Goal: Navigation & Orientation: Find specific page/section

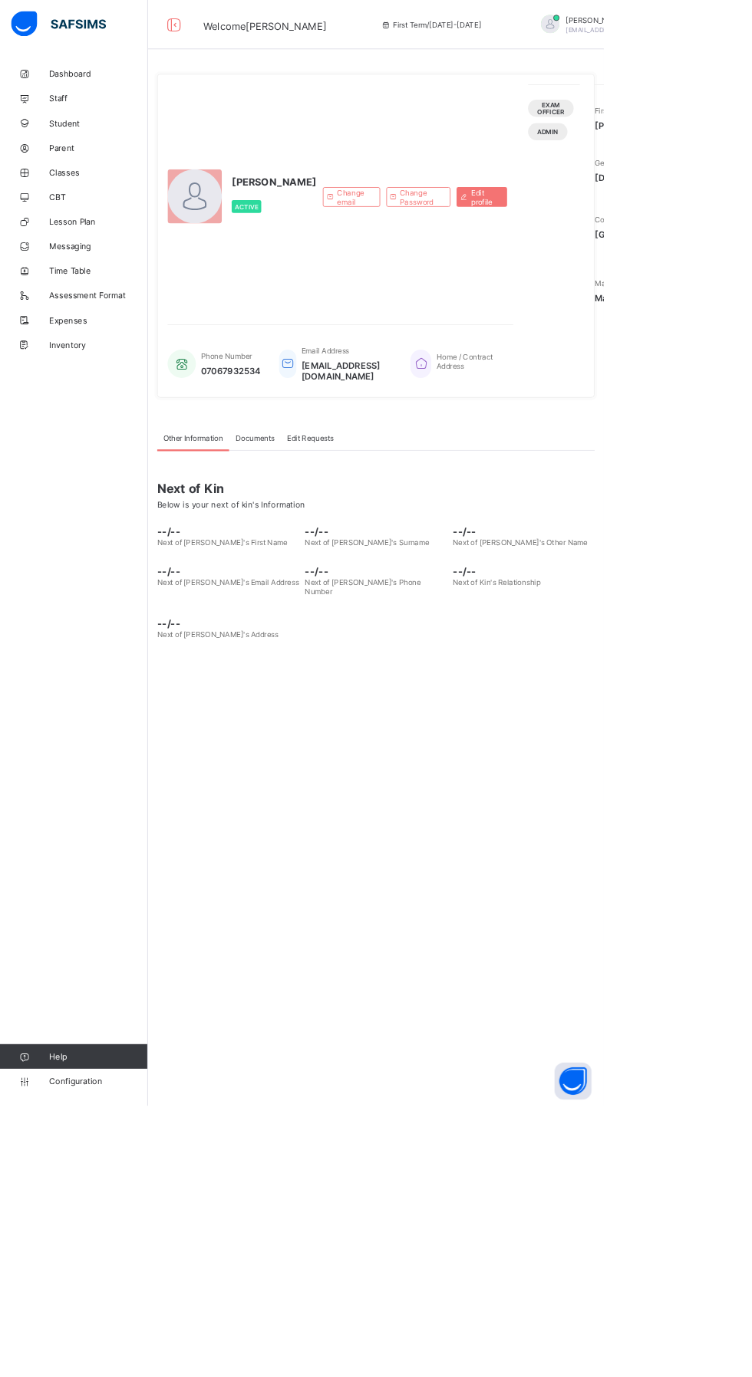
click at [61, 1362] on link "Configuration" at bounding box center [91, 1346] width 183 height 31
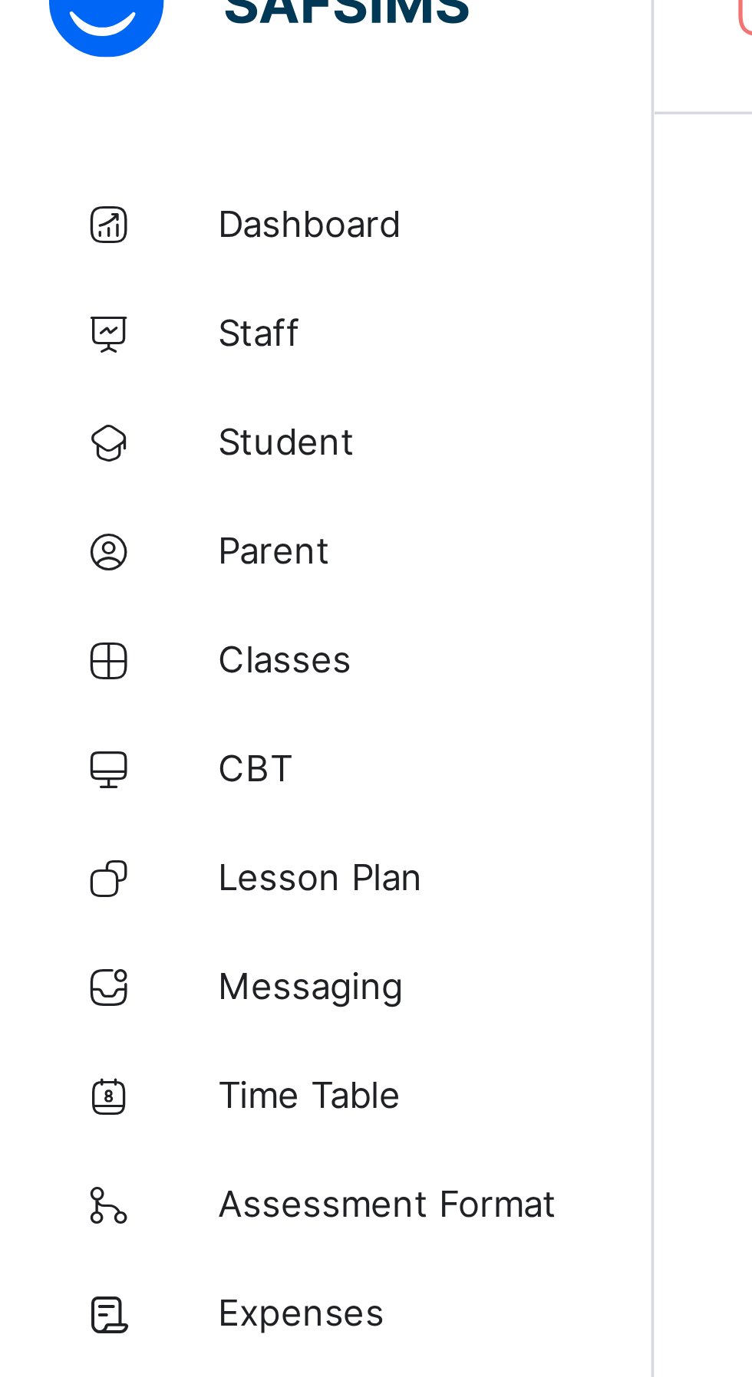
click at [94, 212] on span "Classes" at bounding box center [122, 215] width 123 height 12
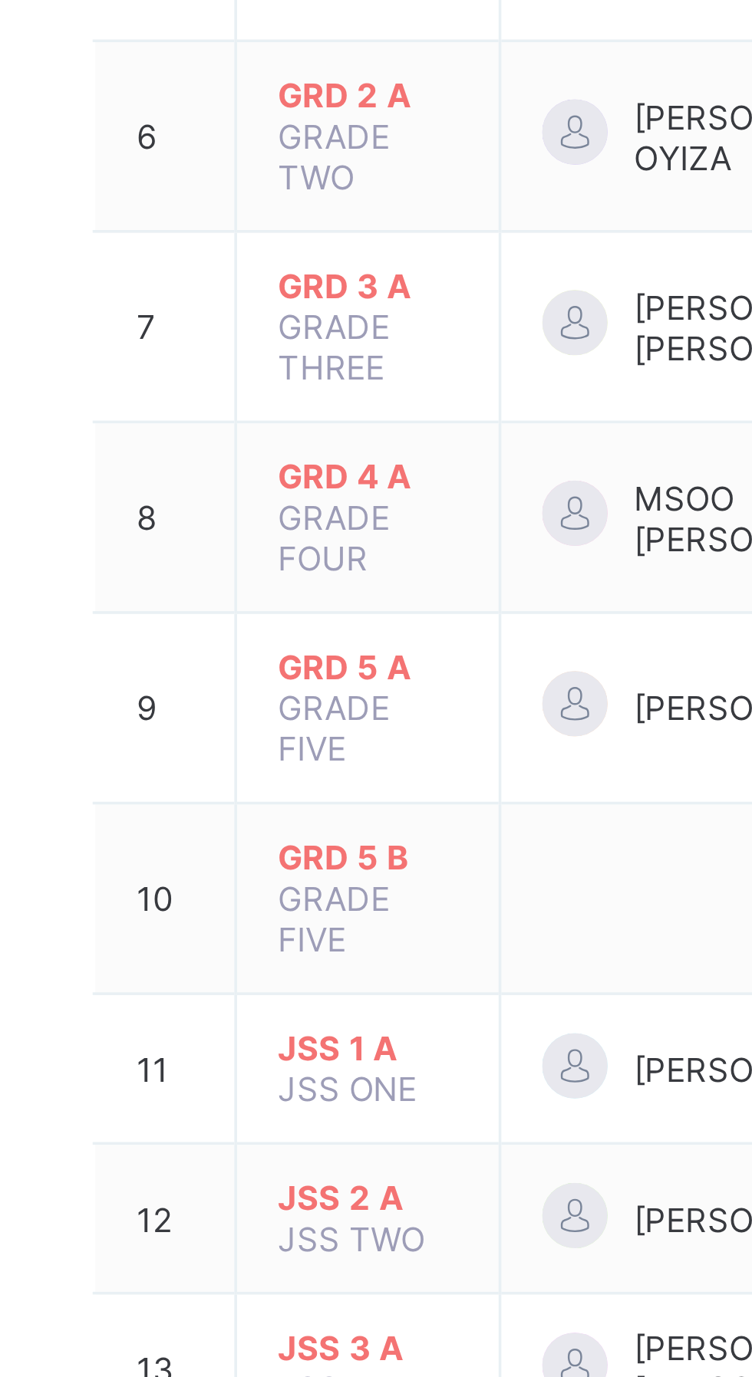
click at [304, 798] on span "JSS 1 A" at bounding box center [289, 804] width 51 height 12
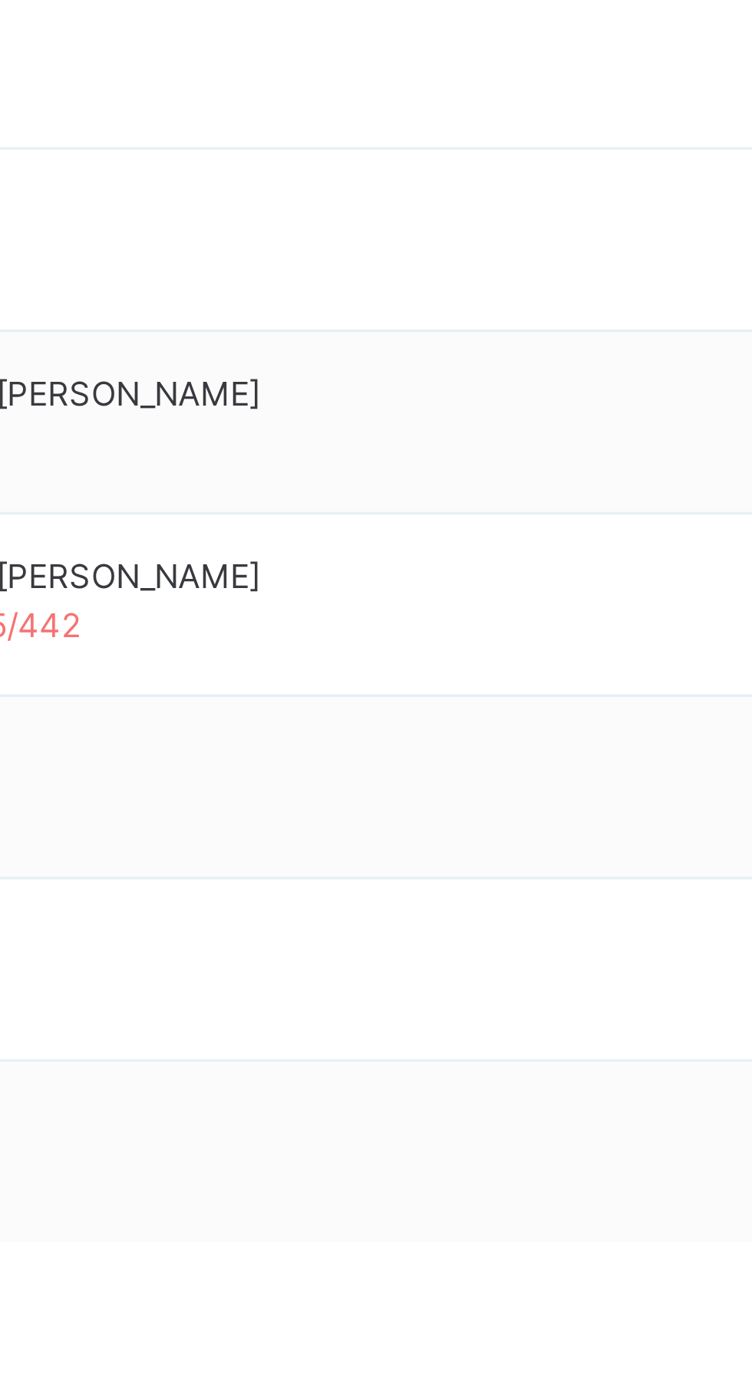
click at [549, 100] on p "Due to inactivity you would be logged out to the system in the next 15mins , cl…" at bounding box center [468, 71] width 217 height 55
click at [558, 150] on span "Resume" at bounding box center [555, 143] width 35 height 14
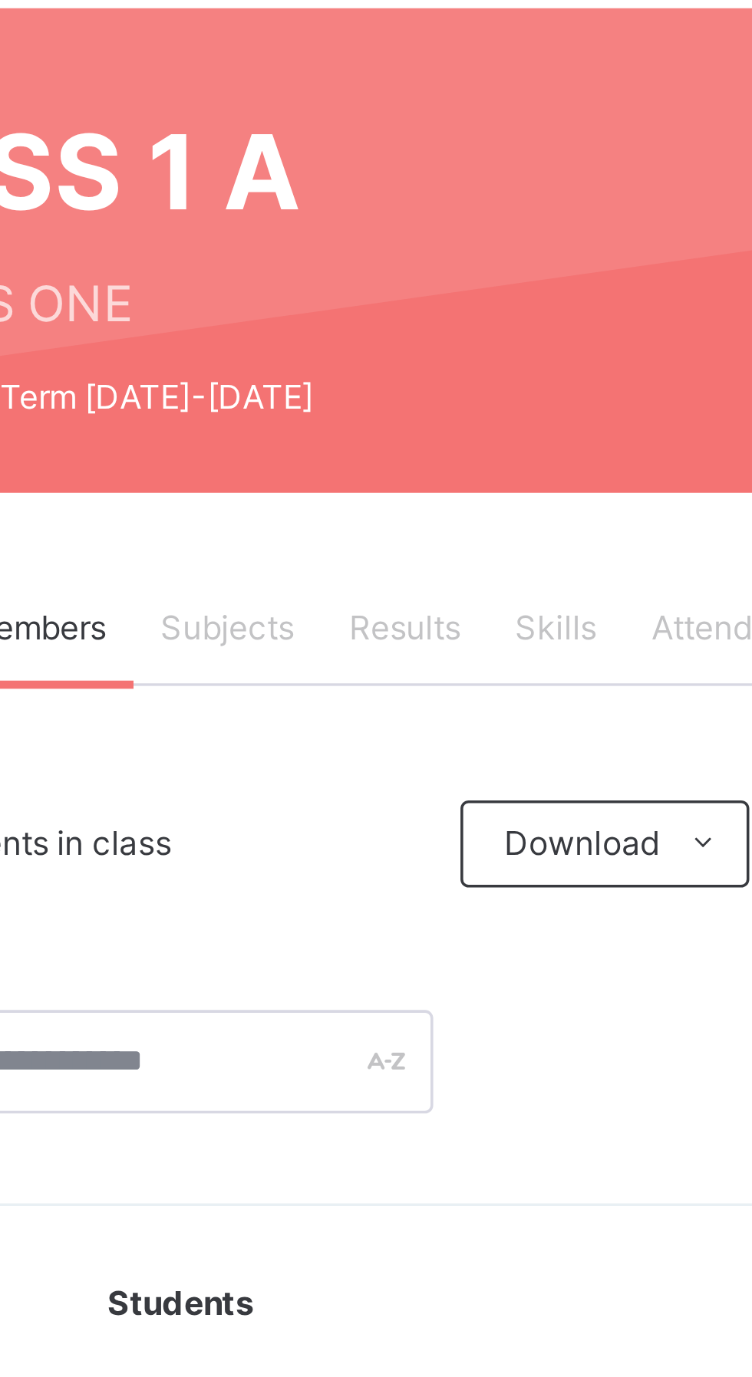
click at [426, 308] on div "Skills" at bounding box center [412, 303] width 38 height 31
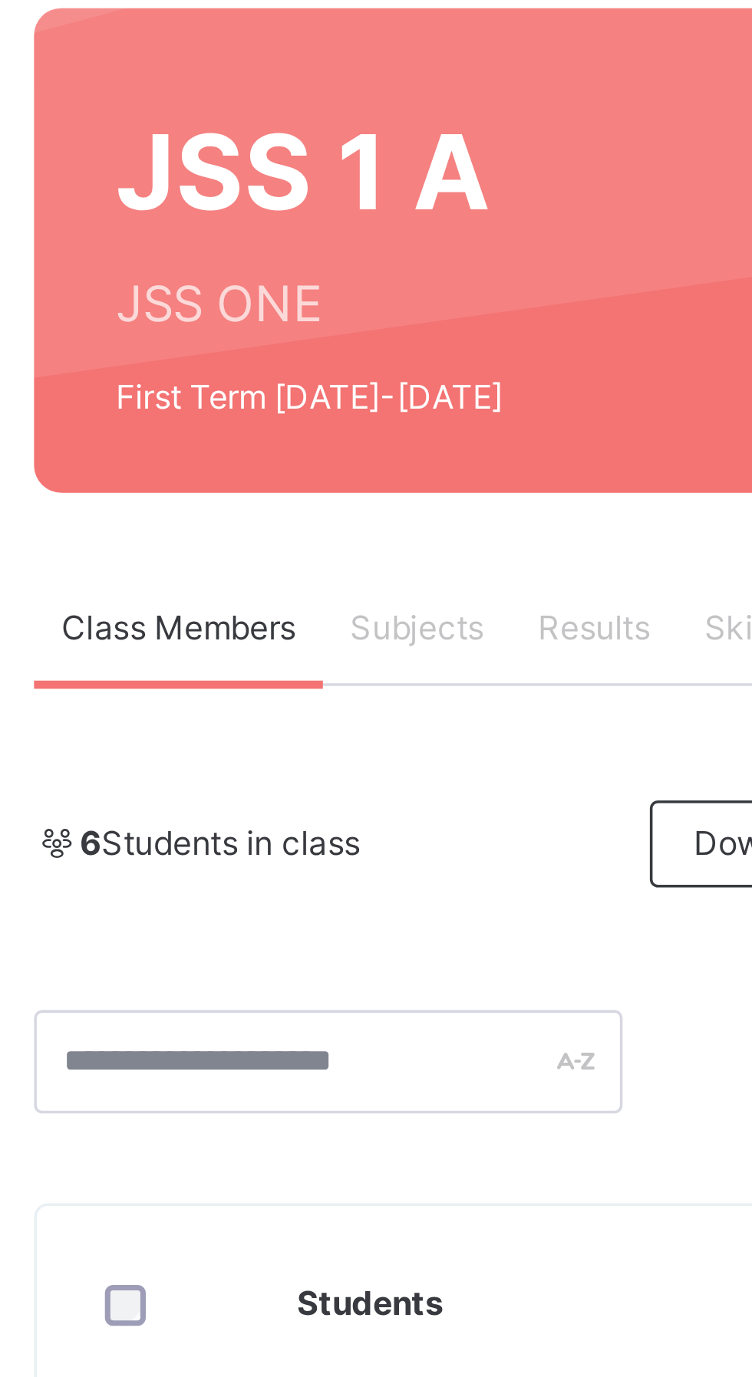
click at [327, 303] on span "Subjects" at bounding box center [320, 304] width 38 height 14
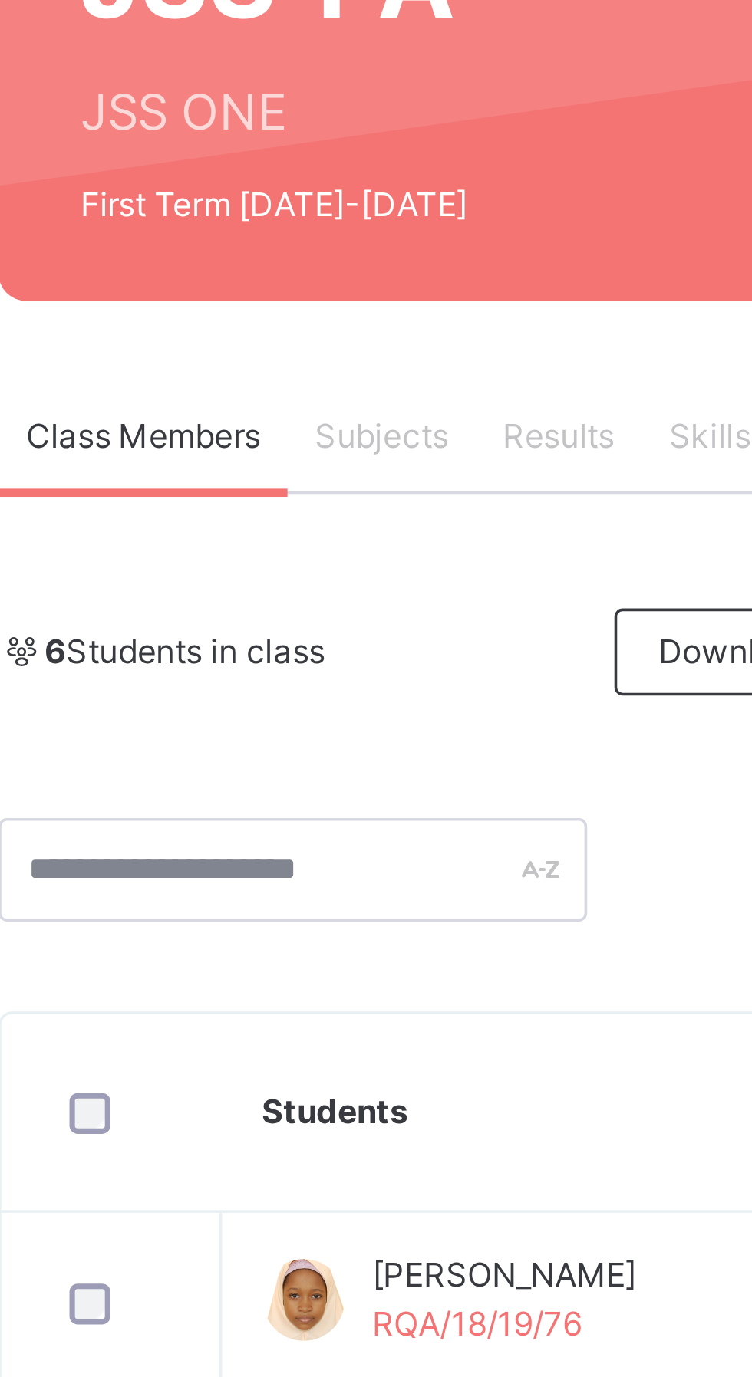
click at [328, 302] on span "Subjects" at bounding box center [320, 304] width 38 height 14
click at [265, 296] on div "Class Members" at bounding box center [252, 303] width 81 height 31
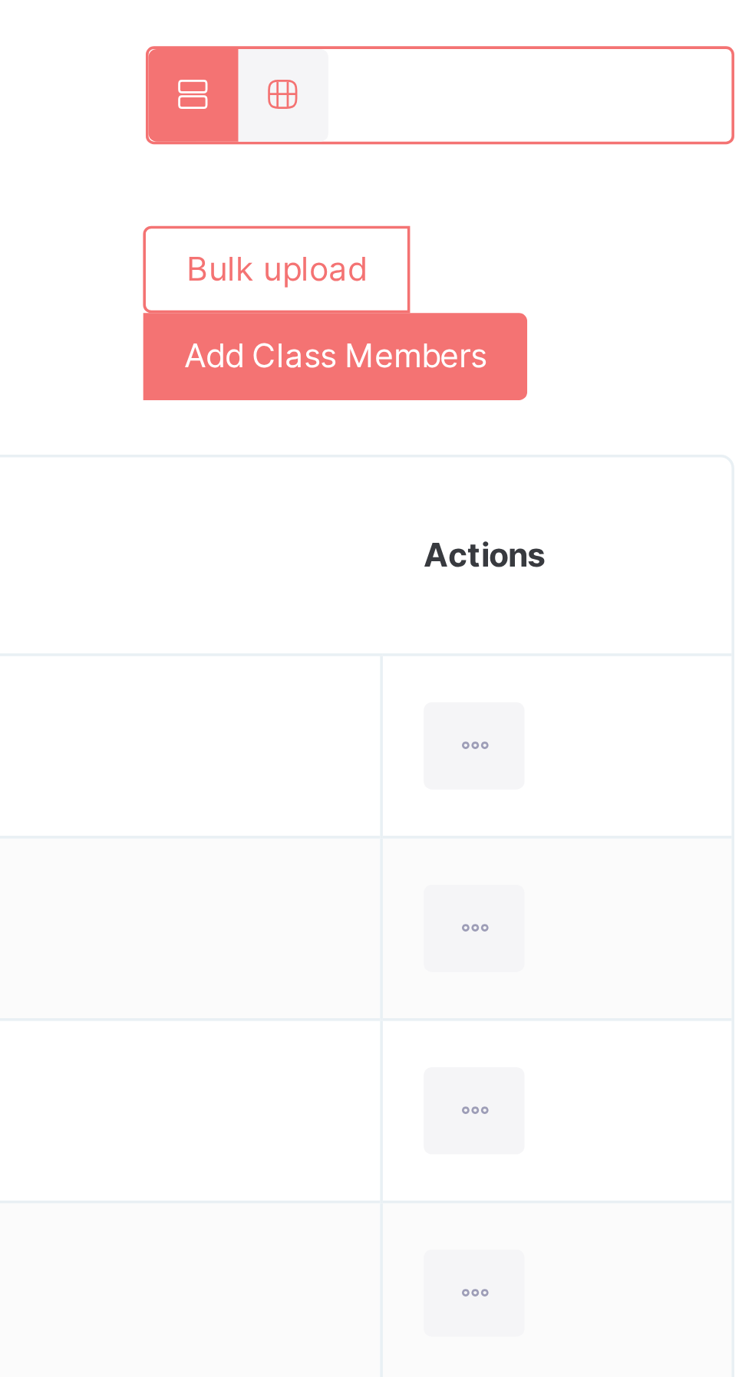
click at [644, 544] on icon at bounding box center [650, 548] width 13 height 14
click at [706, 538] on td "View Profile Remove from Class Transfer Student" at bounding box center [674, 547] width 98 height 51
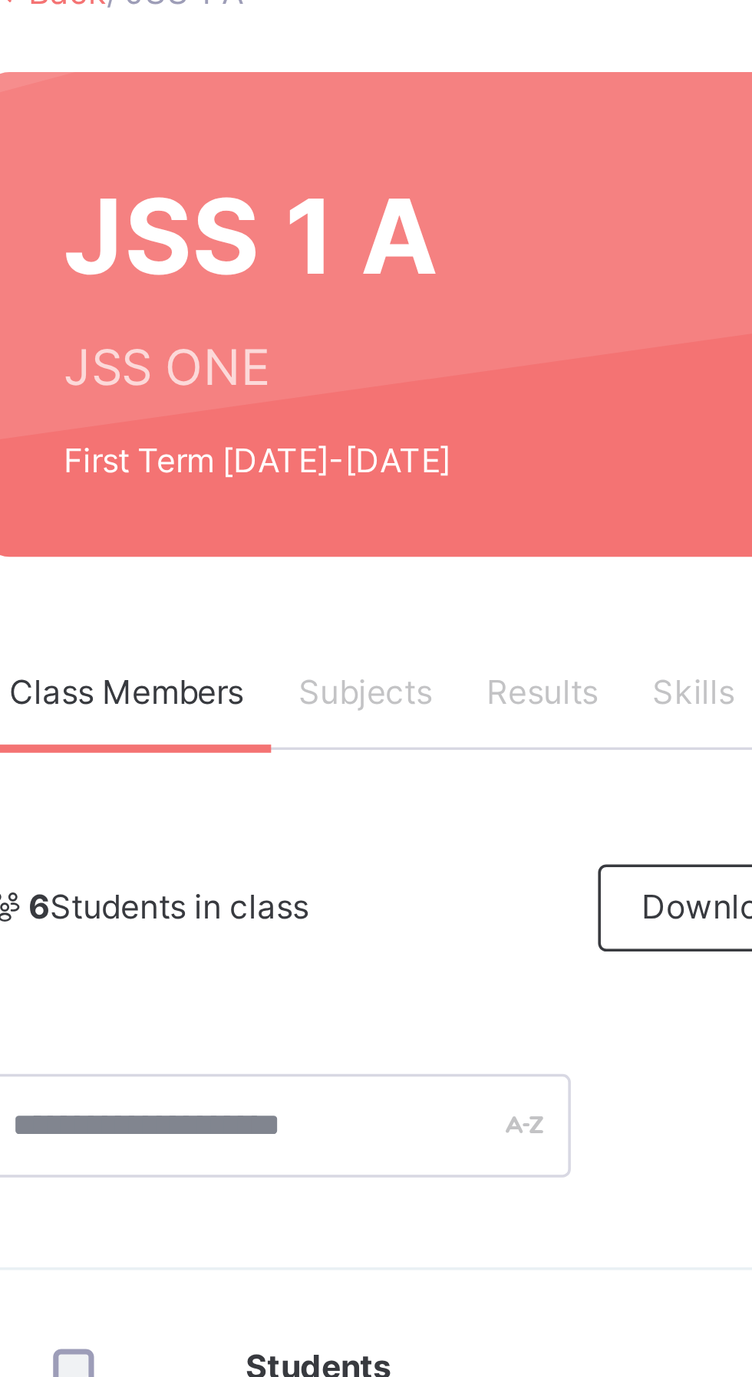
click at [318, 299] on span "Subjects" at bounding box center [320, 304] width 38 height 14
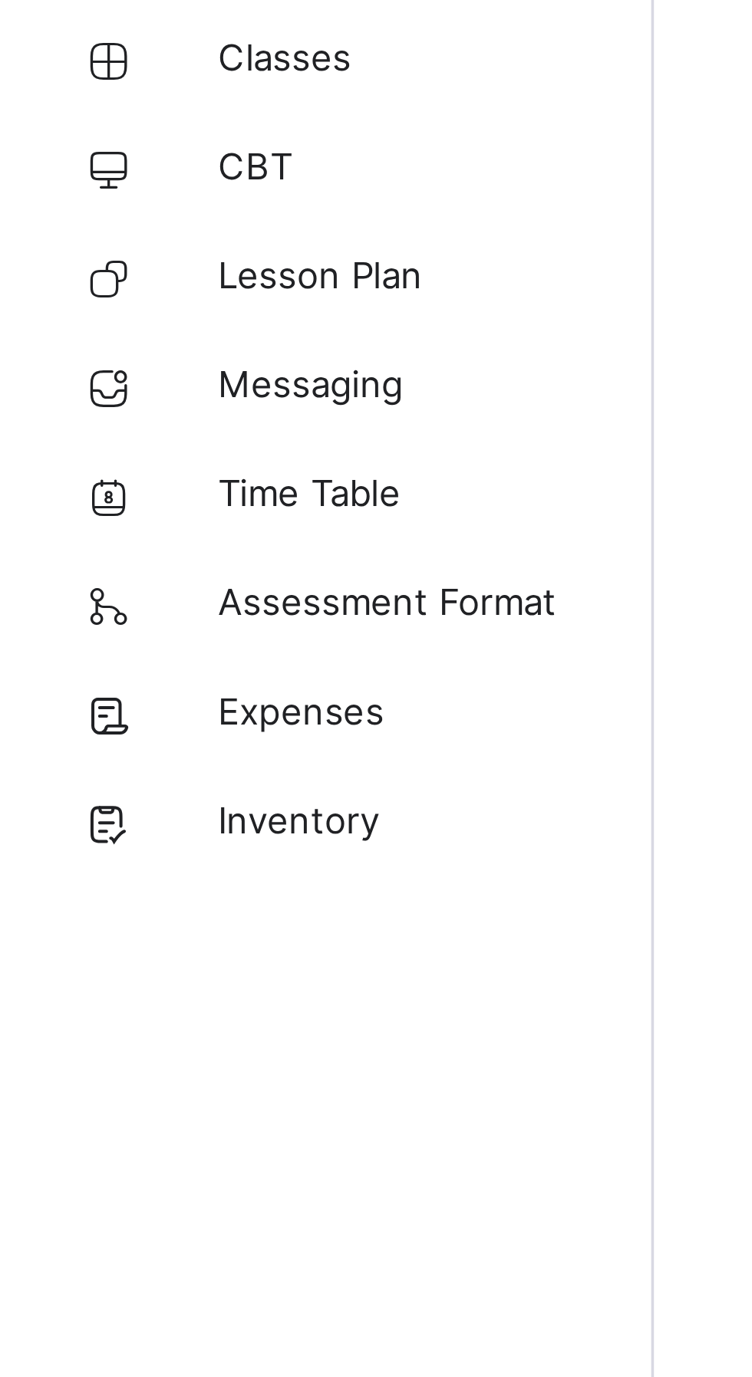
click at [74, 248] on span "CBT" at bounding box center [122, 245] width 123 height 15
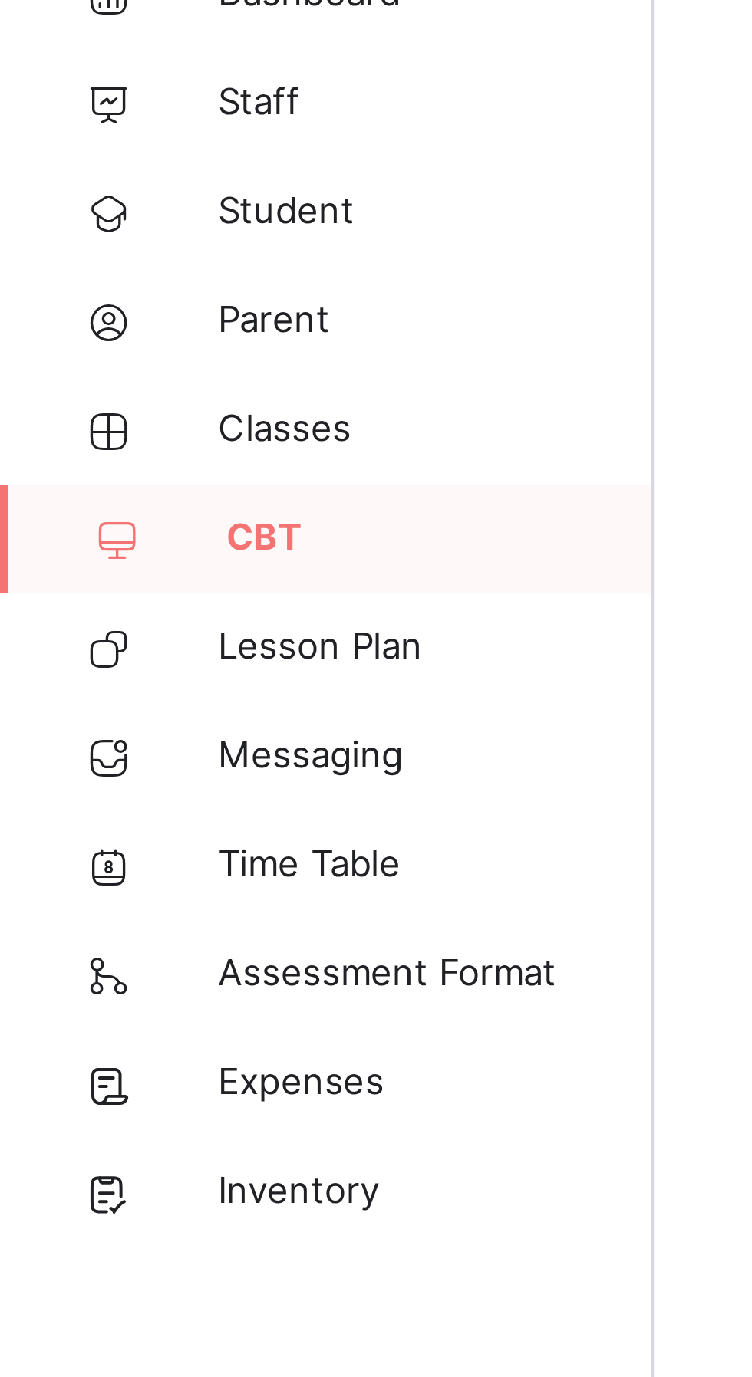
click at [74, 211] on span "Classes" at bounding box center [122, 214] width 123 height 15
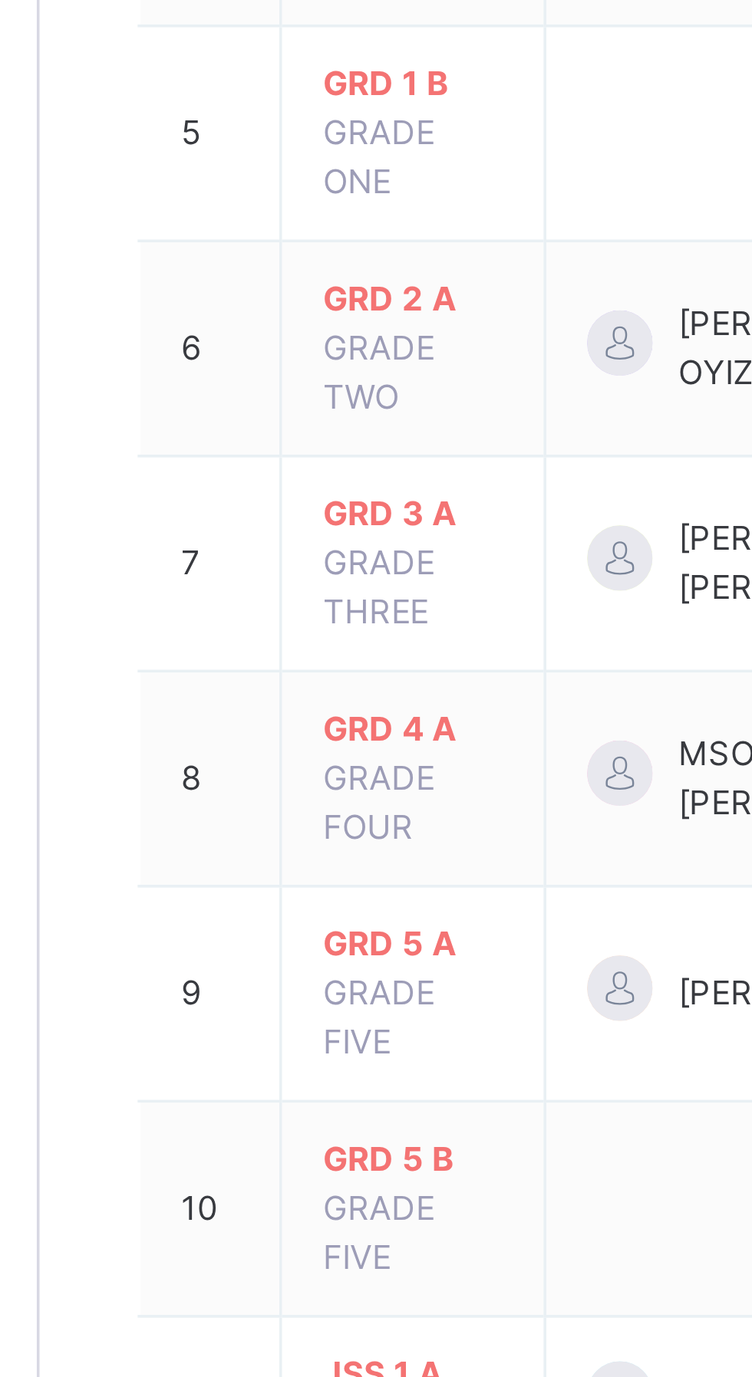
click at [278, 876] on span "JSS 1 A" at bounding box center [289, 883] width 51 height 14
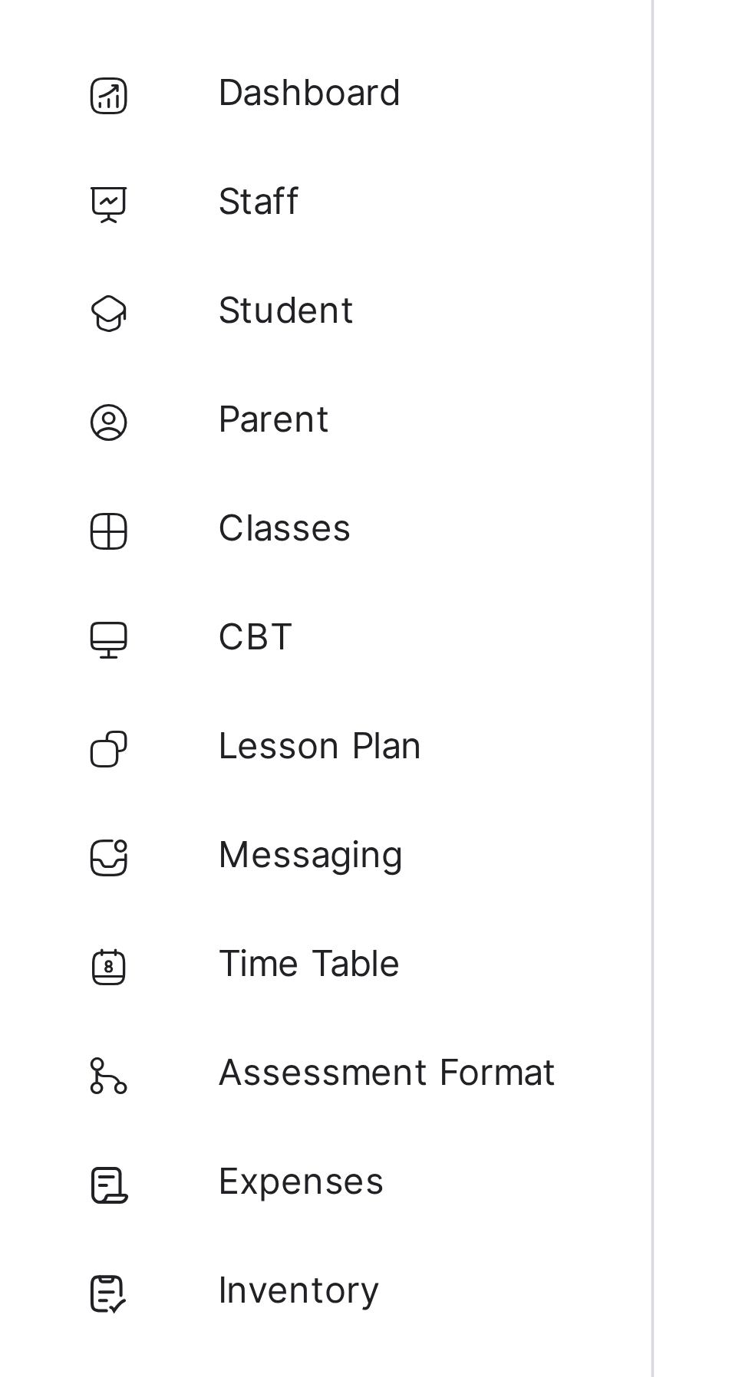
click at [104, 212] on span "Classes" at bounding box center [122, 214] width 123 height 15
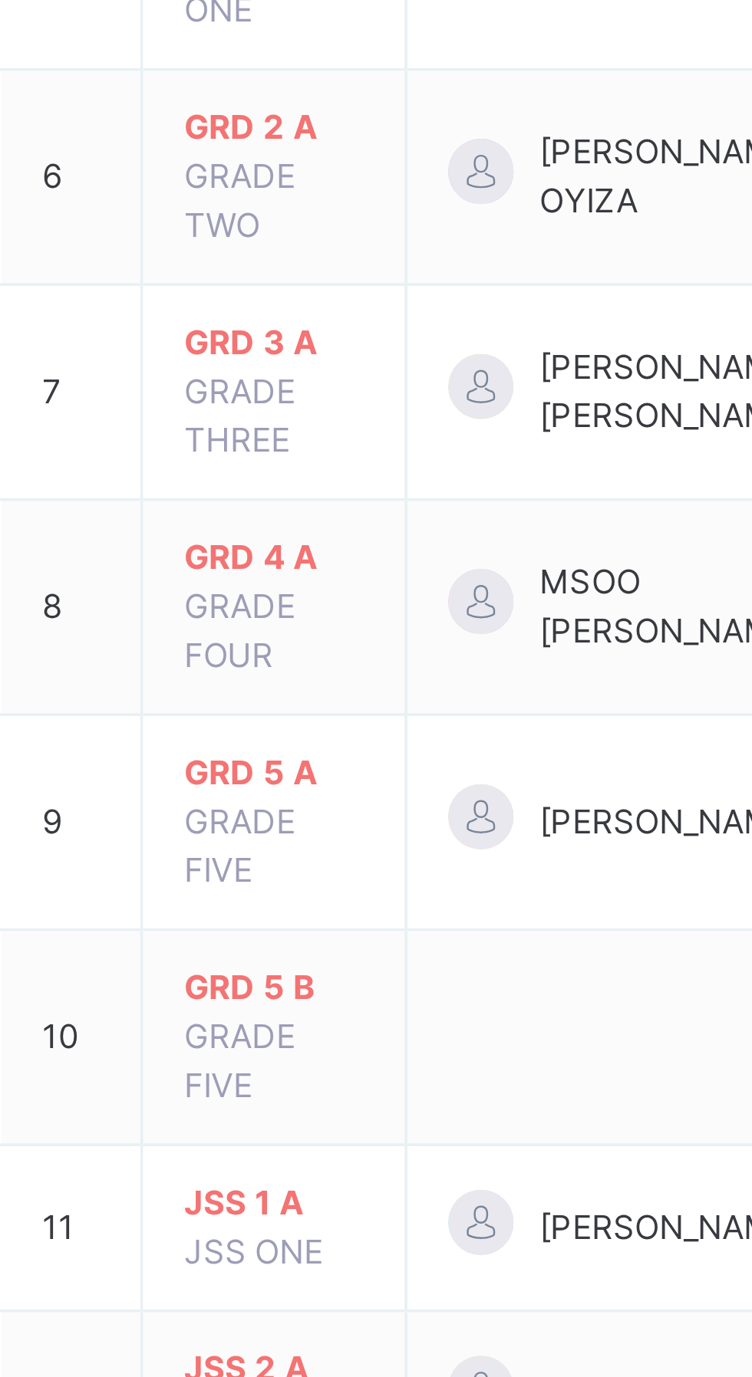
click at [301, 876] on span "JSS 1 A" at bounding box center [289, 883] width 51 height 14
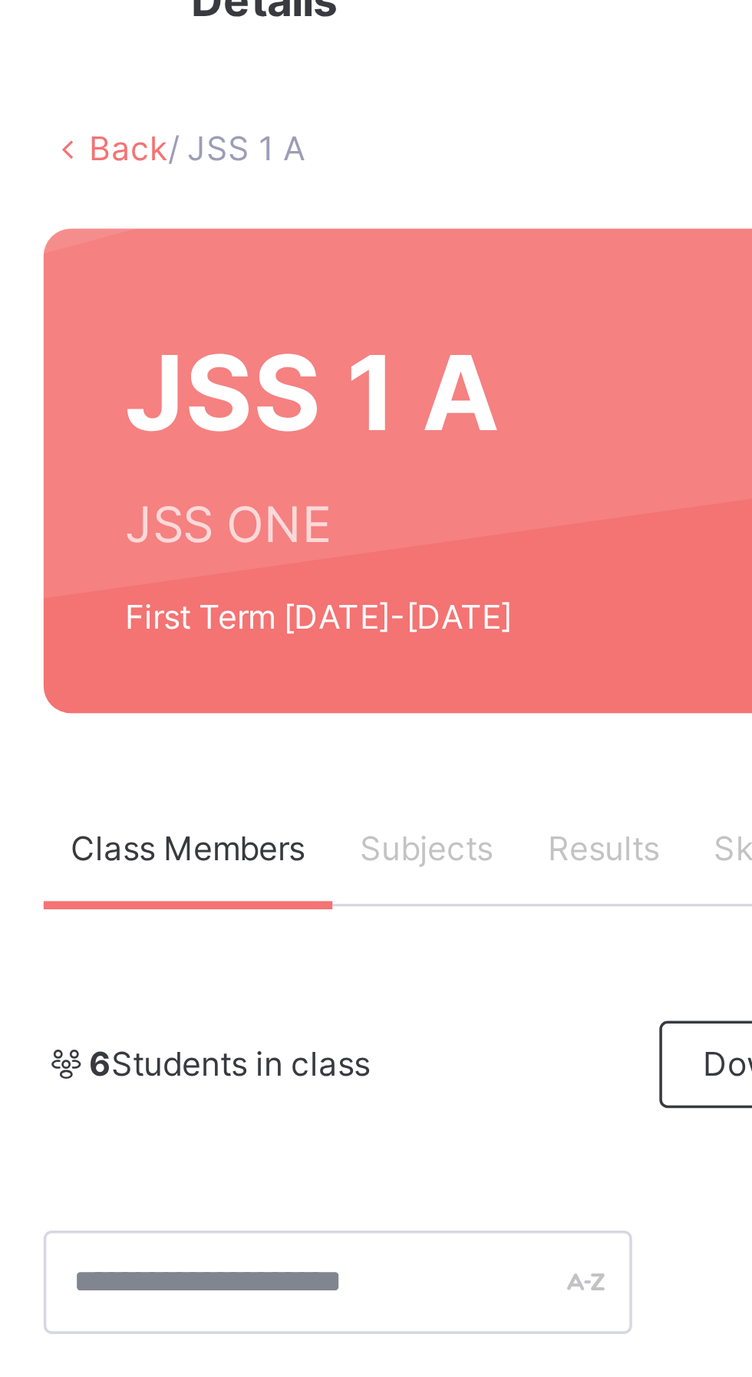
click at [323, 295] on div "Subjects" at bounding box center [319, 303] width 53 height 31
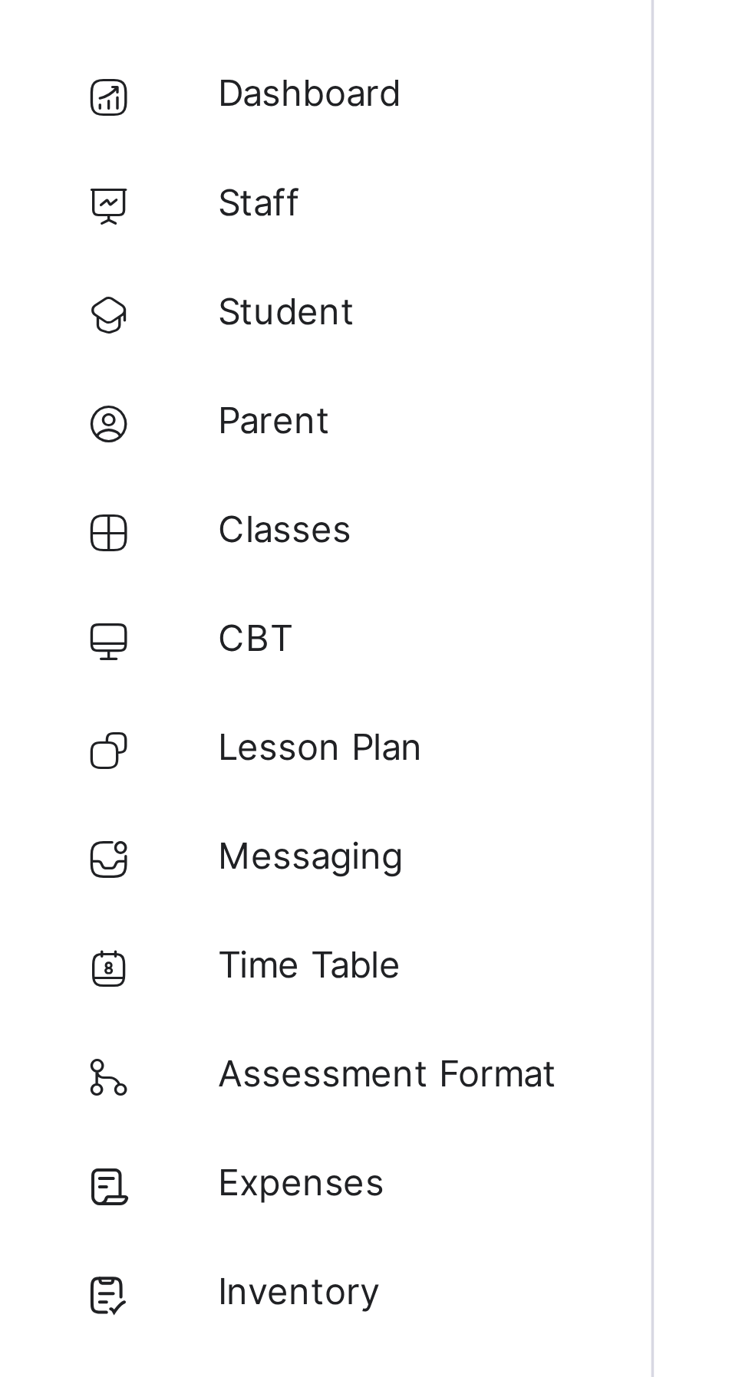
click at [106, 210] on span "Classes" at bounding box center [122, 214] width 123 height 15
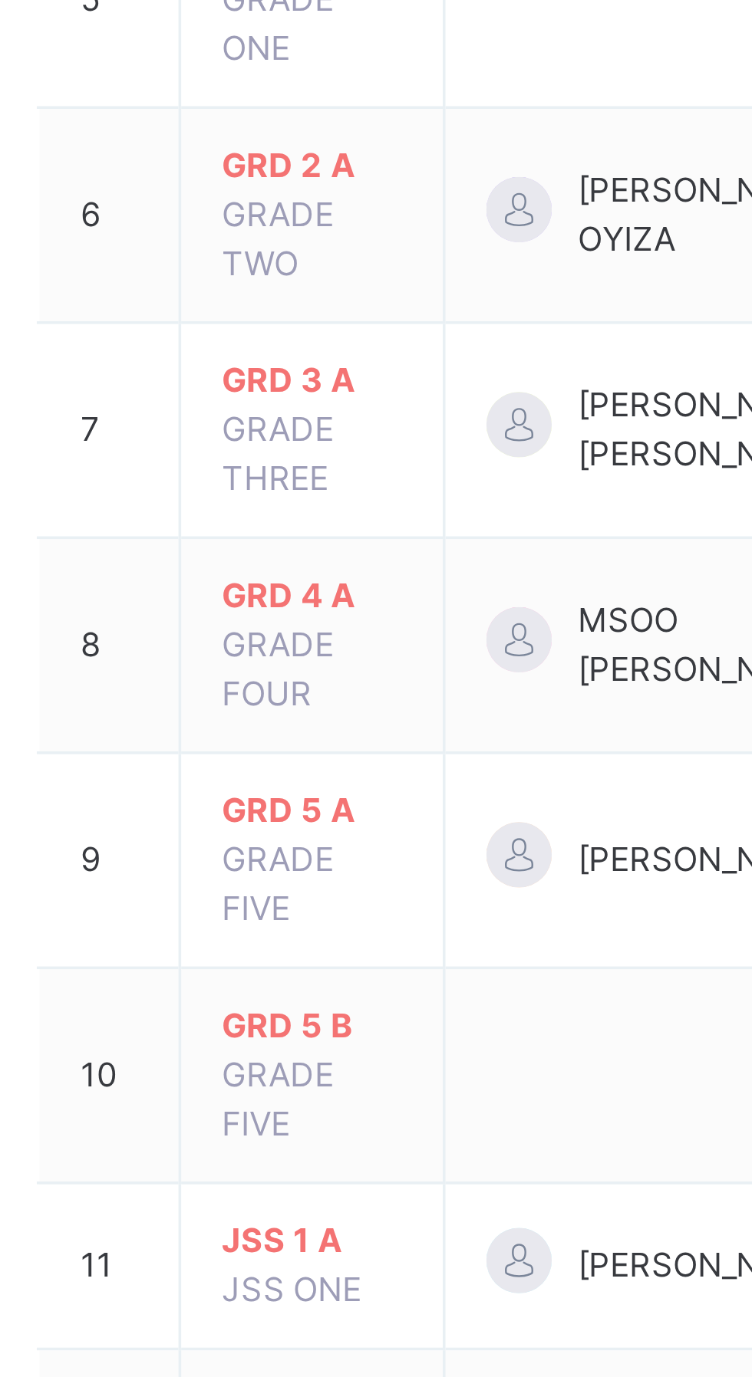
click at [285, 876] on span "JSS 1 A" at bounding box center [289, 883] width 51 height 14
